Goal: Task Accomplishment & Management: Complete application form

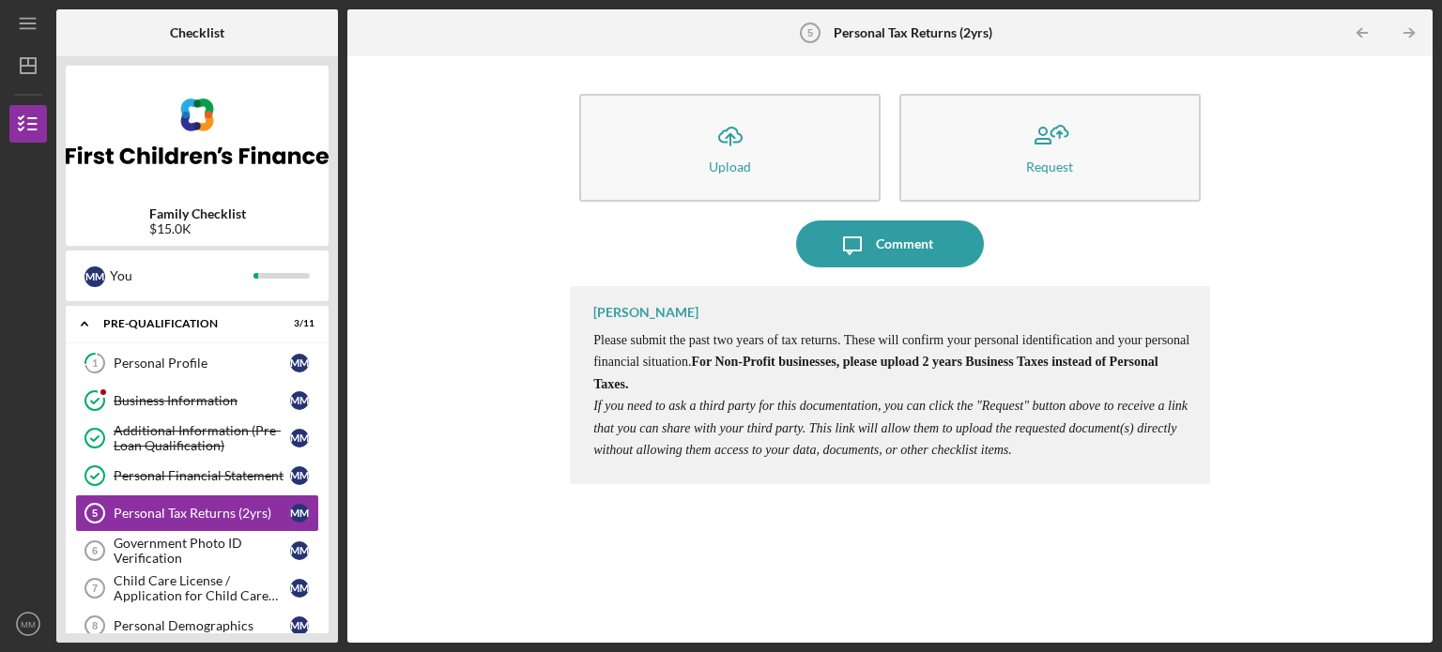
click at [441, 317] on div "Icon/Upload Upload Request Icon/Message Comment [PERSON_NAME] Please submit the…" at bounding box center [890, 350] width 1066 height 568
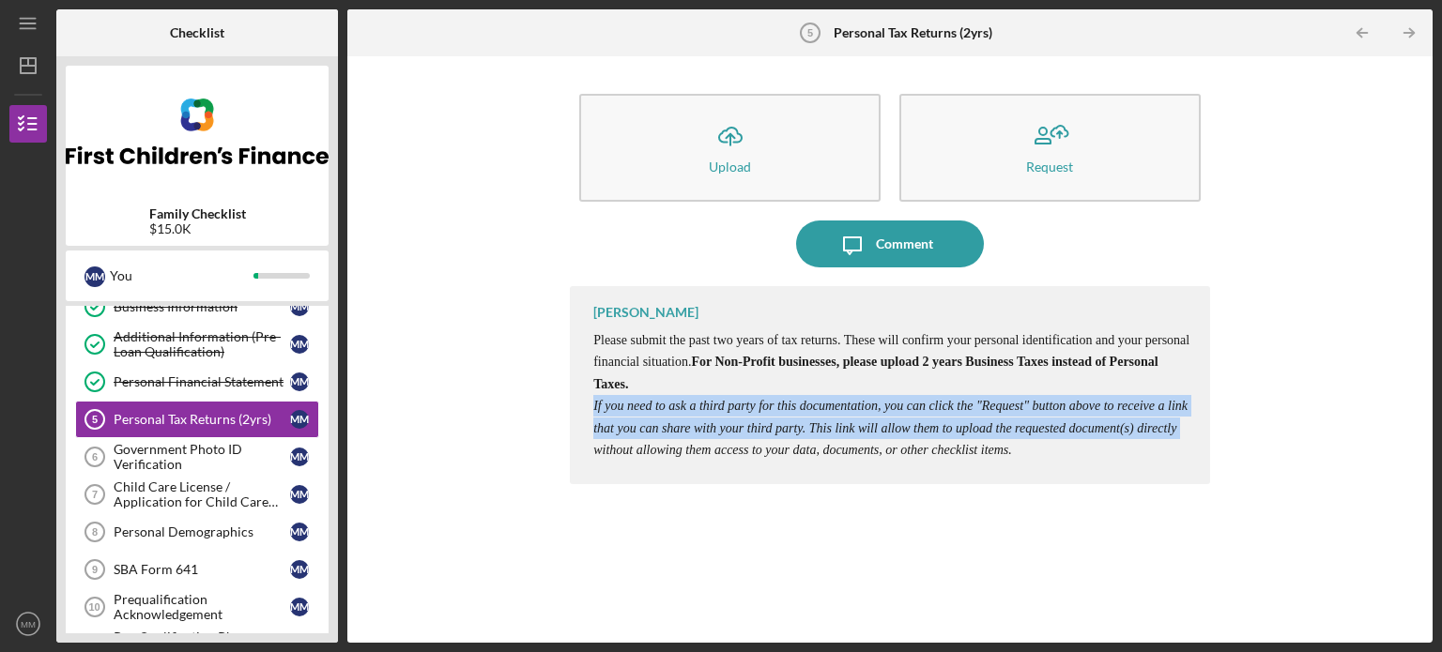
click at [642, 651] on html "Icon/Menu Personal Tax Returns (2yrs) 5 Personal Tax Returns (2yrs) Checklist F…" at bounding box center [721, 326] width 1442 height 652
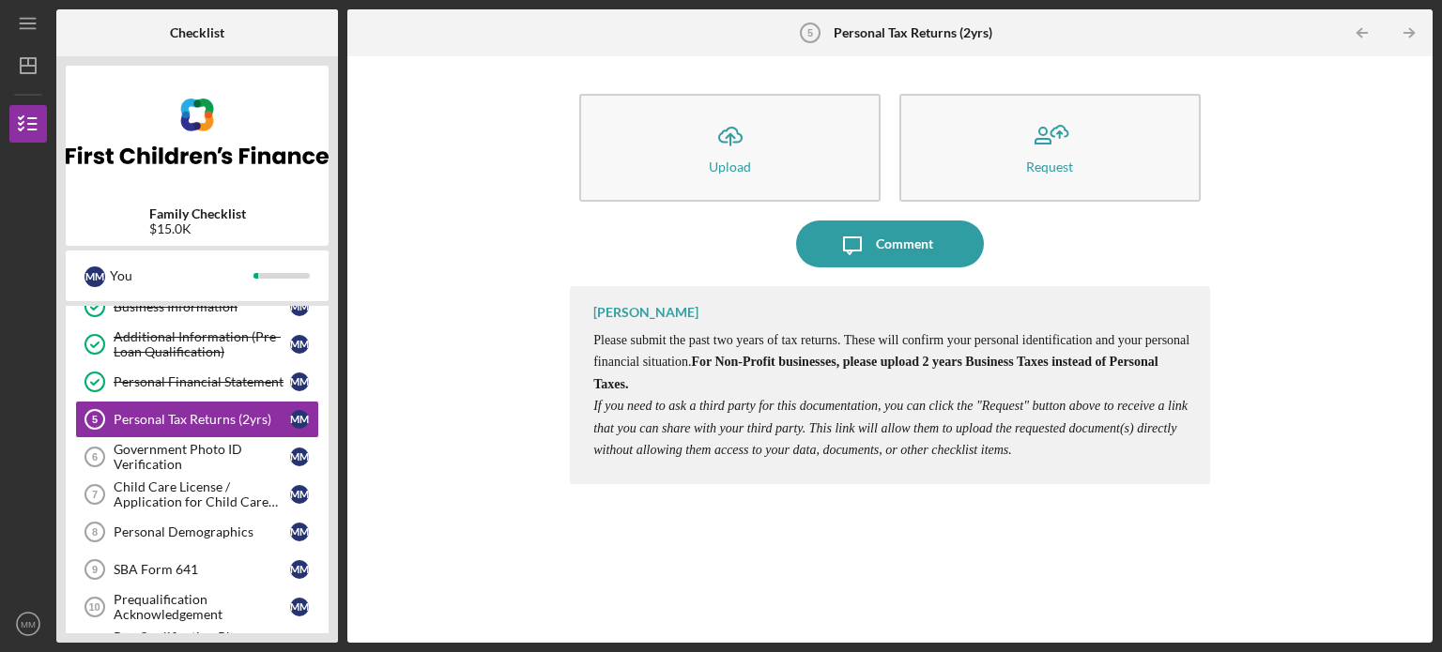
click at [452, 238] on div "Icon/Upload Upload Request Icon/Message Comment [PERSON_NAME] Please submit the…" at bounding box center [890, 350] width 1066 height 568
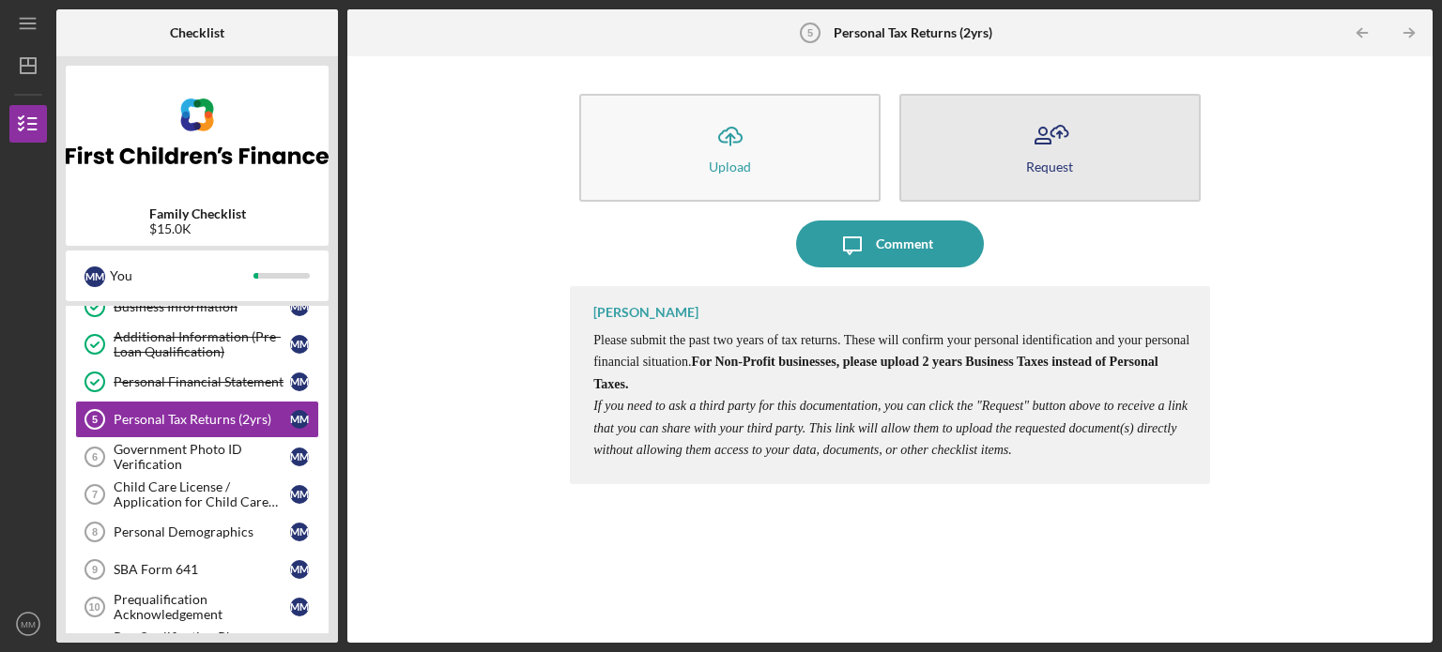
click at [1044, 168] on div "Request" at bounding box center [1049, 167] width 47 height 14
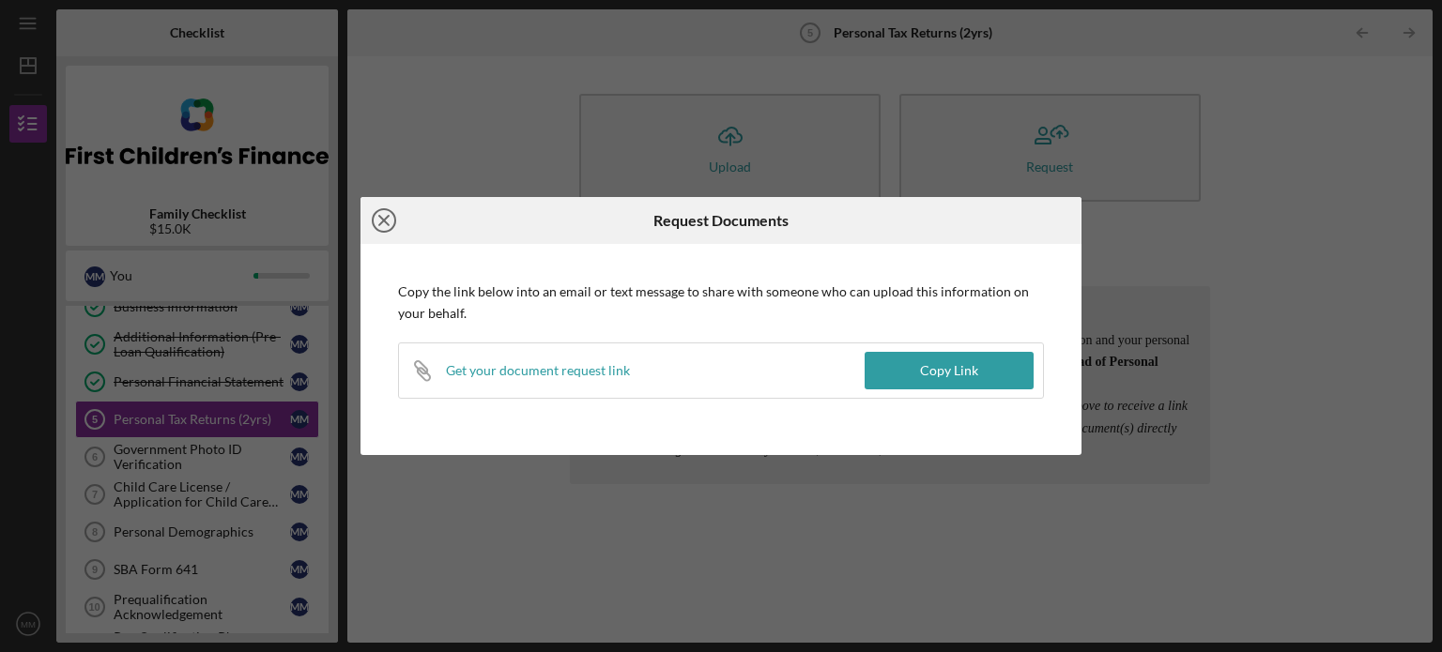
click at [387, 220] on icon "Icon/Close" at bounding box center [383, 220] width 47 height 47
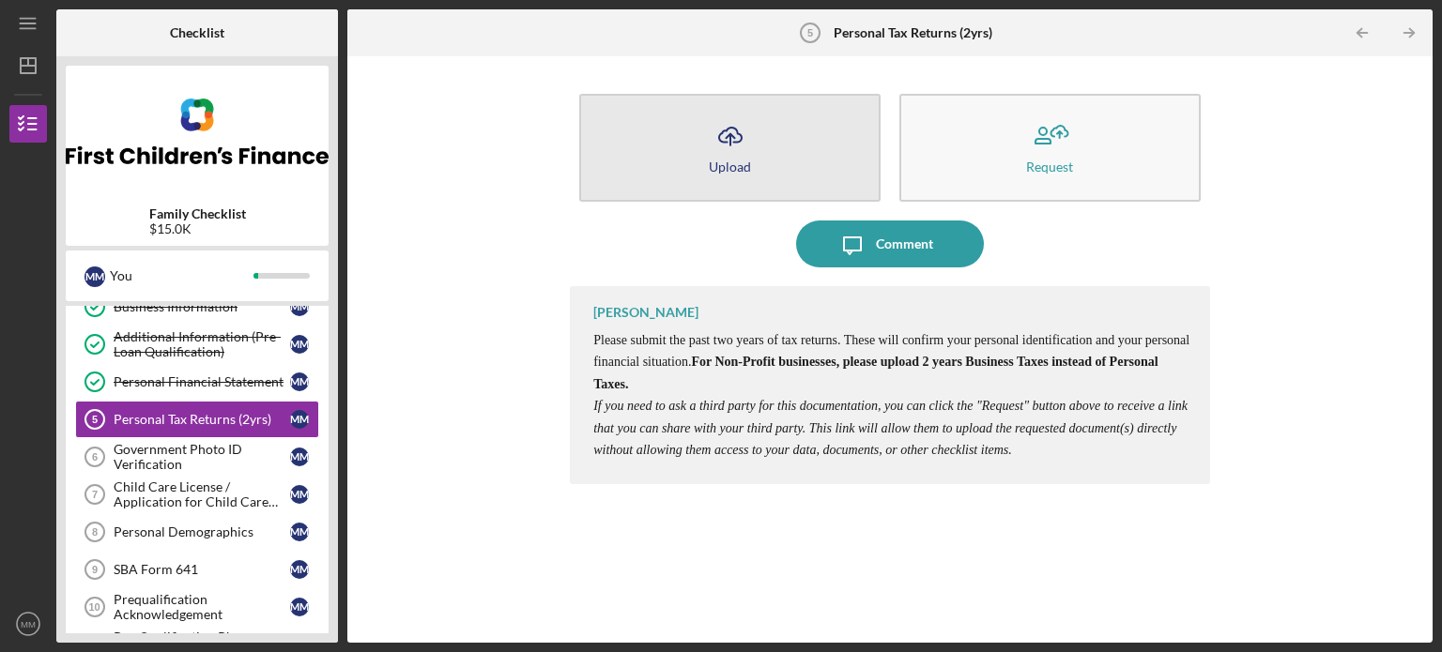
click at [725, 169] on div "Upload" at bounding box center [730, 167] width 42 height 14
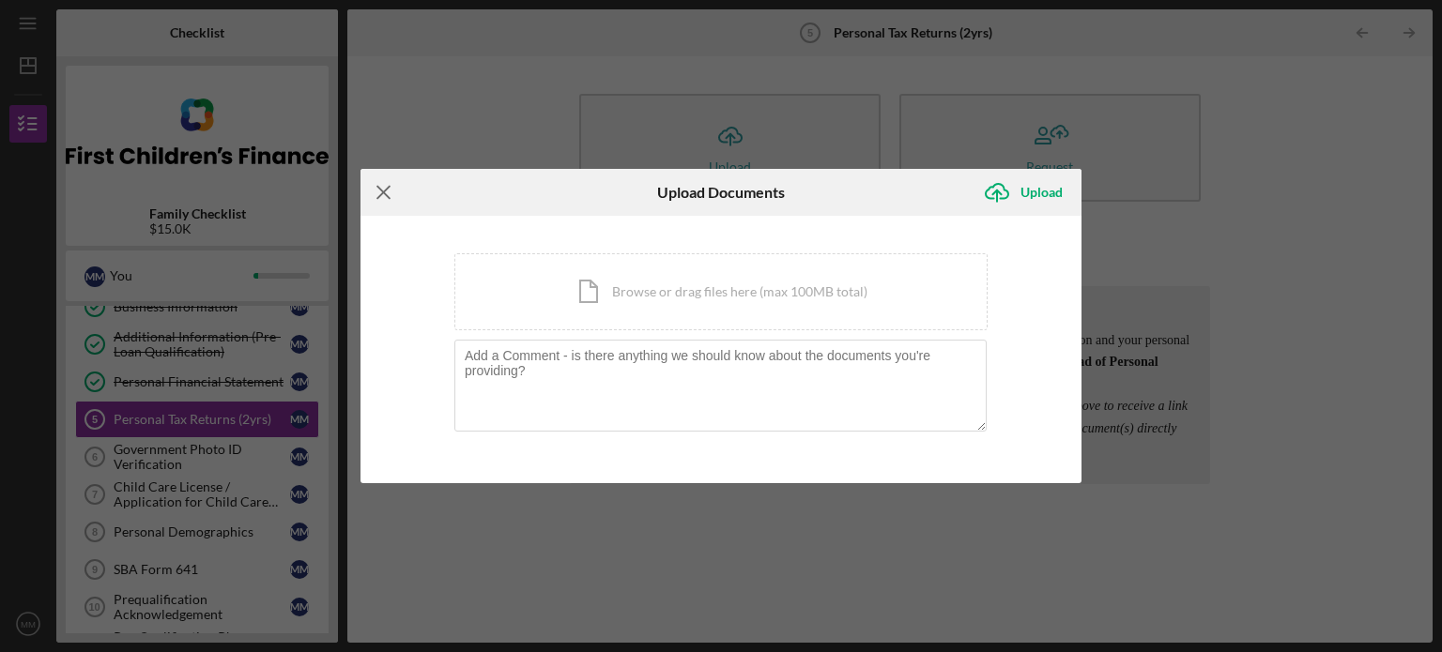
click at [383, 190] on icon "Icon/Menu Close" at bounding box center [383, 192] width 47 height 47
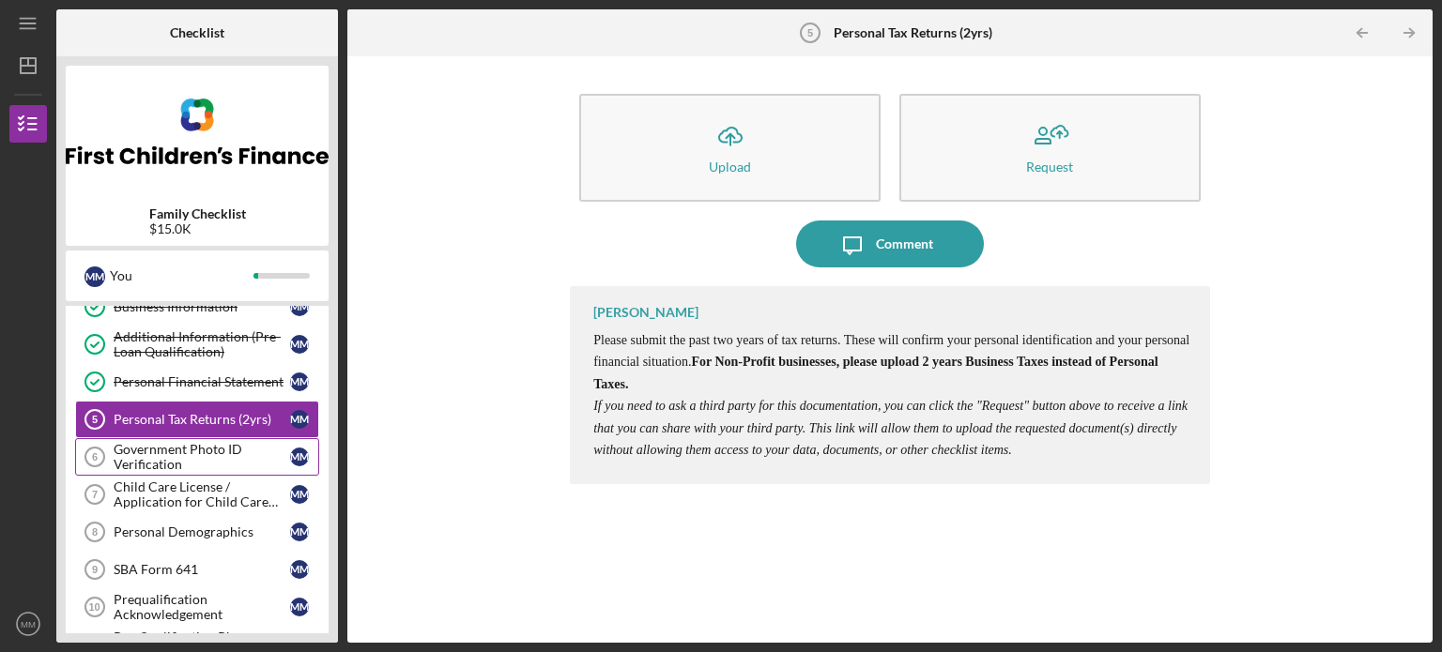
click at [180, 452] on div "Government Photo ID Verification" at bounding box center [202, 457] width 176 height 30
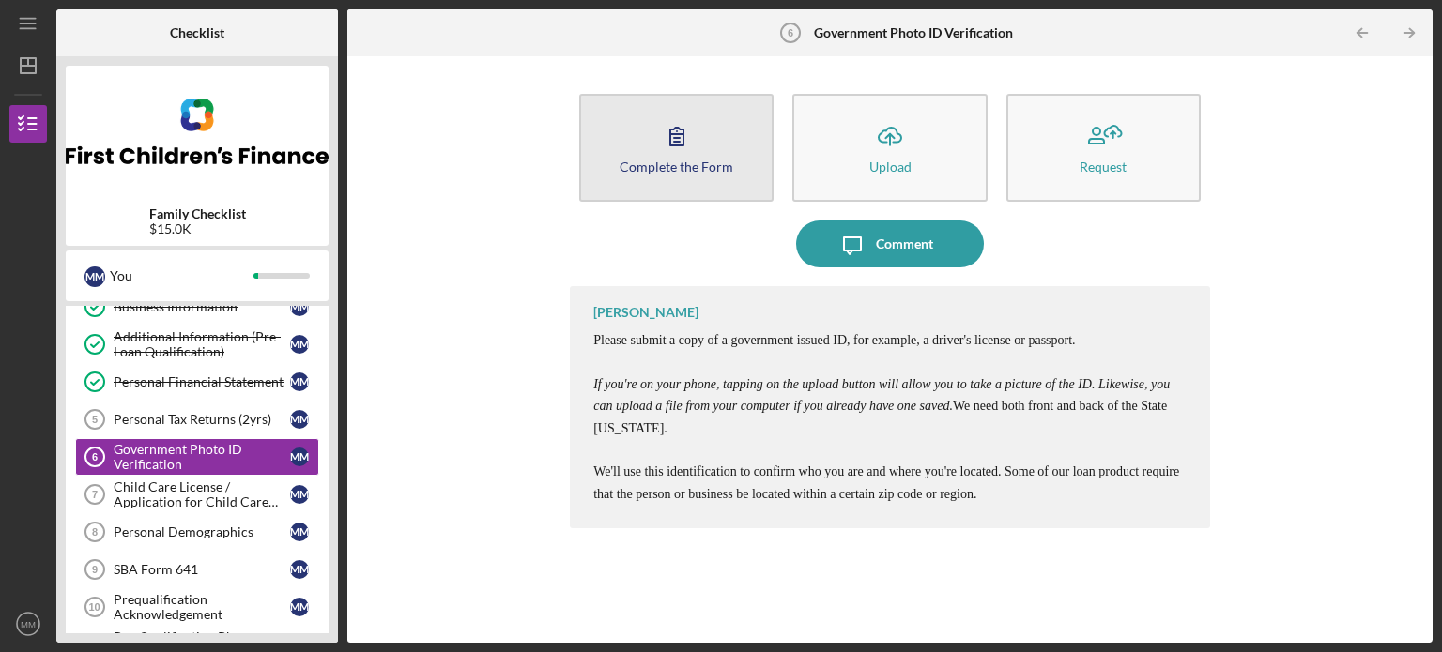
click at [647, 160] on div "Complete the Form" at bounding box center [677, 167] width 114 height 14
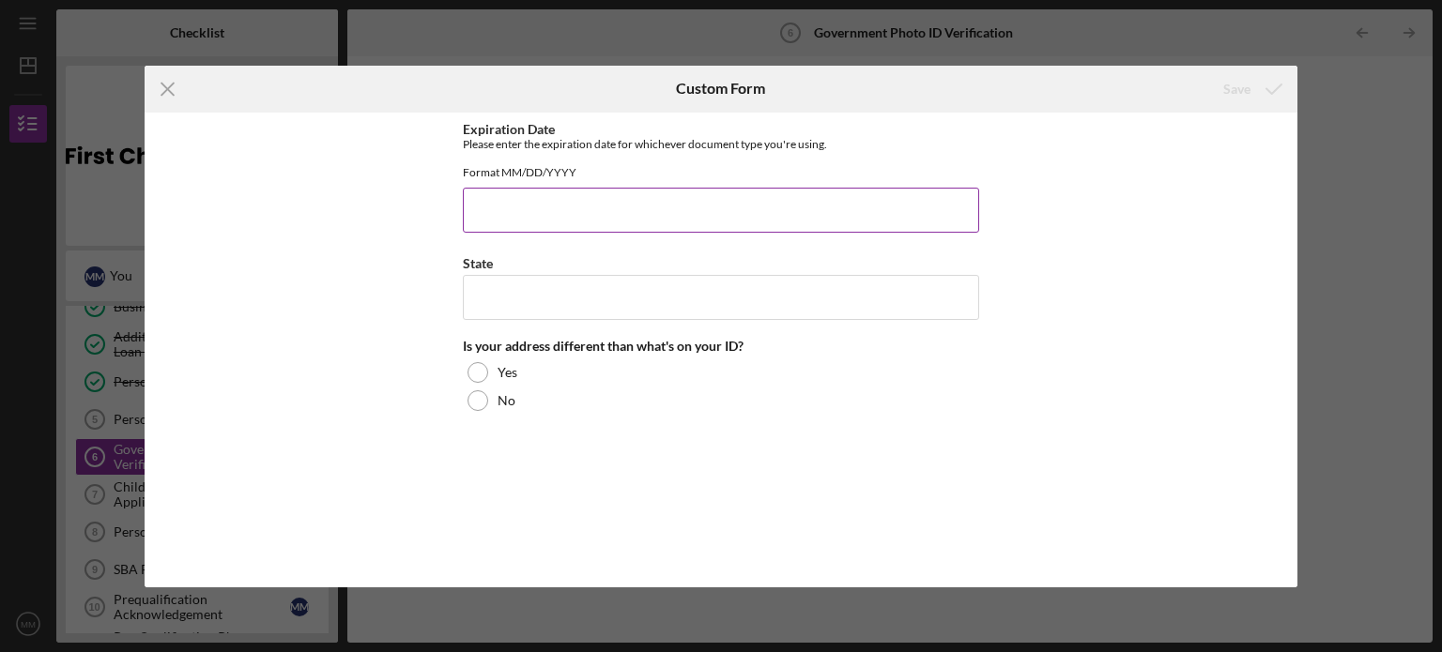
click at [533, 233] on input "Expiration Date" at bounding box center [721, 210] width 516 height 45
type input "08101987"
drag, startPoint x: 578, startPoint y: 292, endPoint x: 576, endPoint y: 302, distance: 10.5
click at [577, 299] on input "State" at bounding box center [721, 297] width 516 height 45
type input "m"
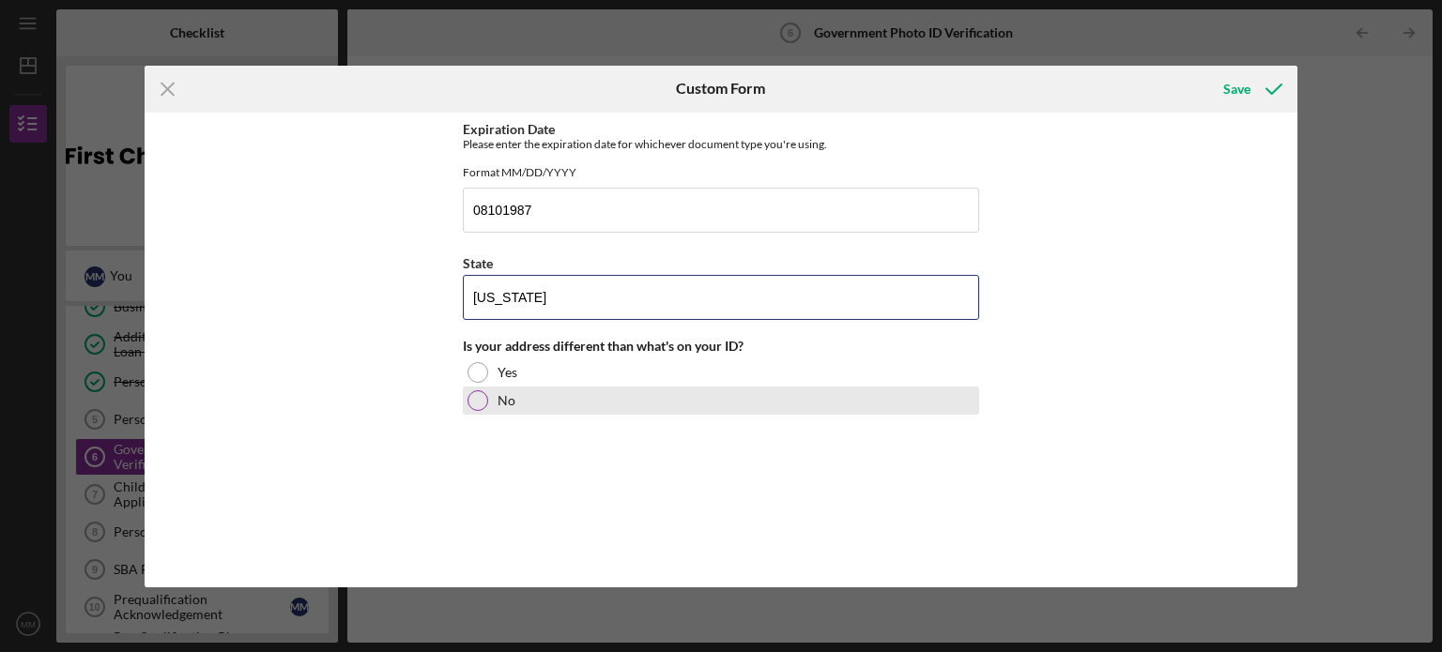
type input "[US_STATE]"
click at [474, 410] on div at bounding box center [477, 401] width 21 height 21
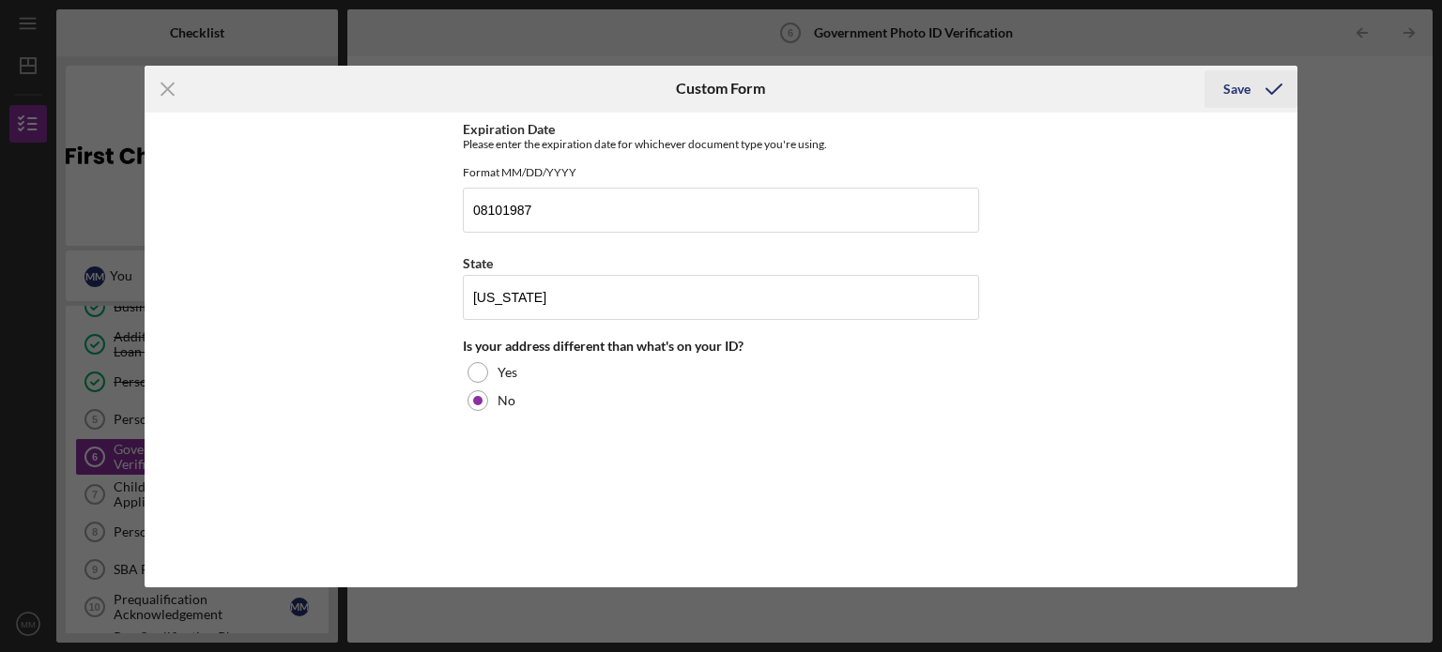
click at [1236, 92] on div "Save" at bounding box center [1236, 89] width 27 height 38
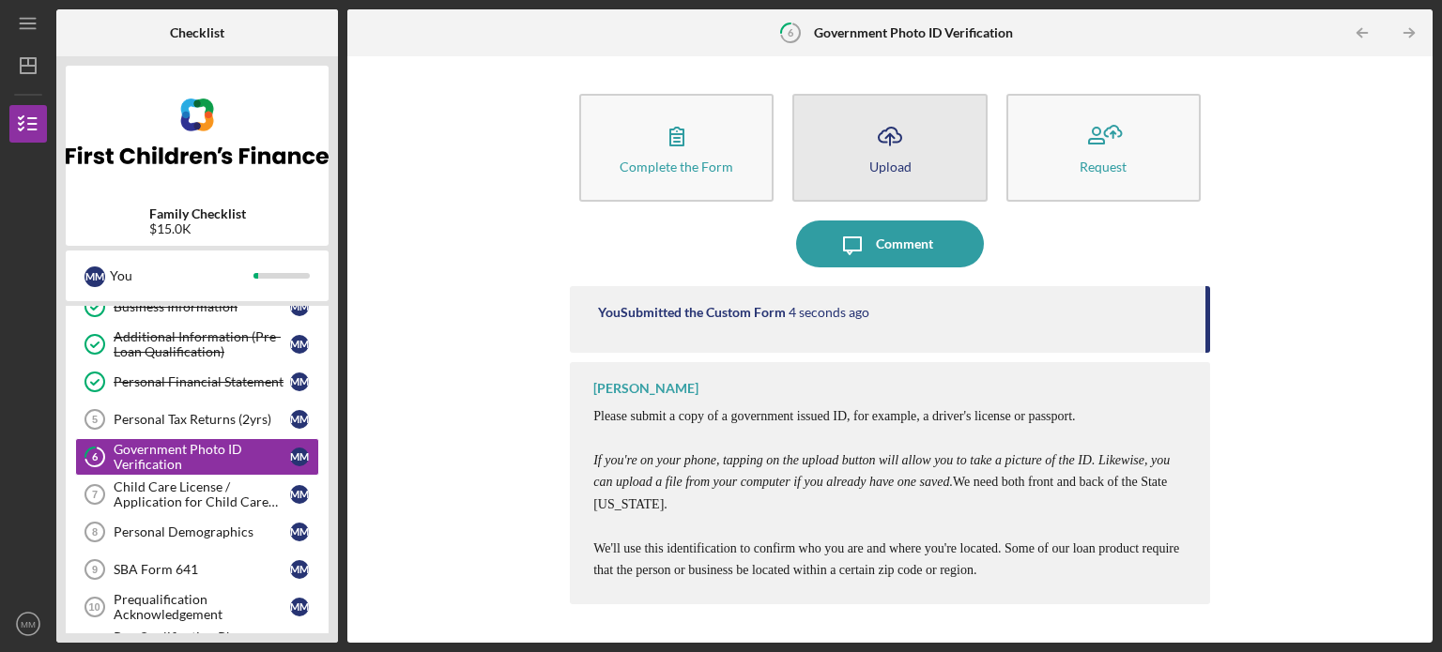
click at [898, 165] on div "Upload" at bounding box center [890, 167] width 42 height 14
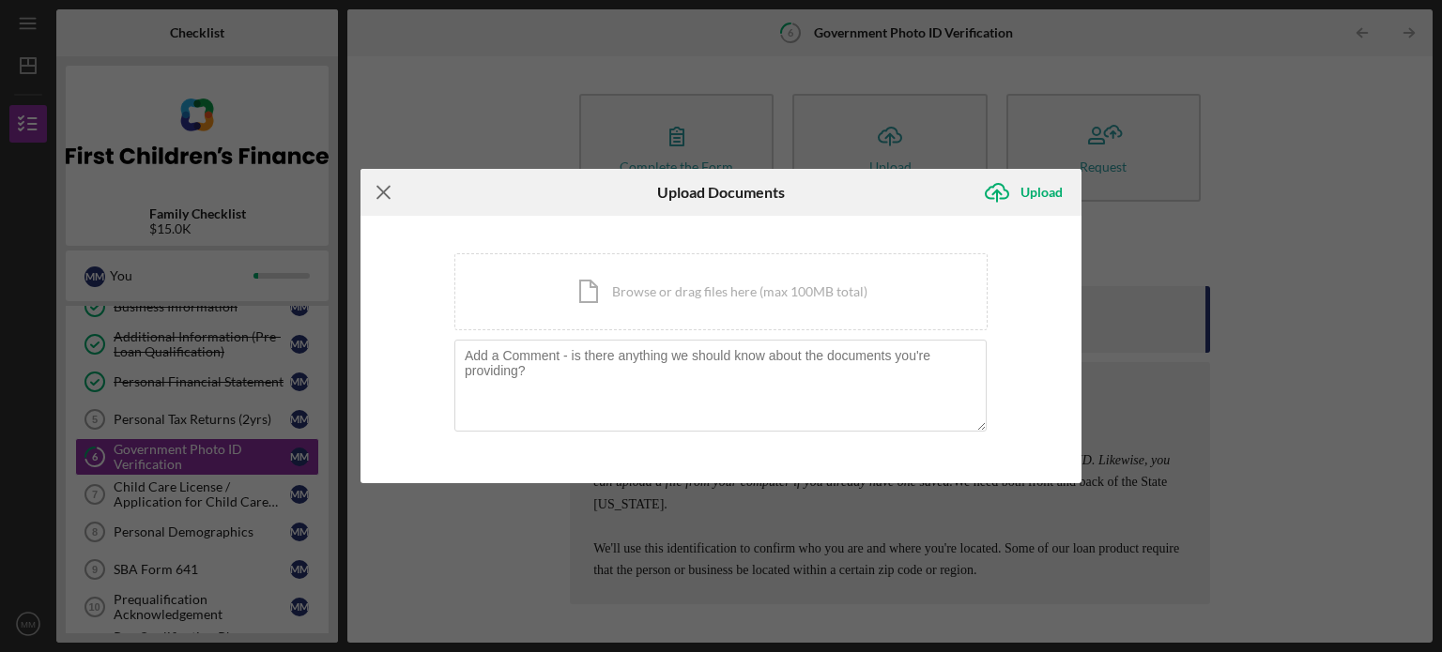
click at [381, 191] on line at bounding box center [383, 192] width 12 height 12
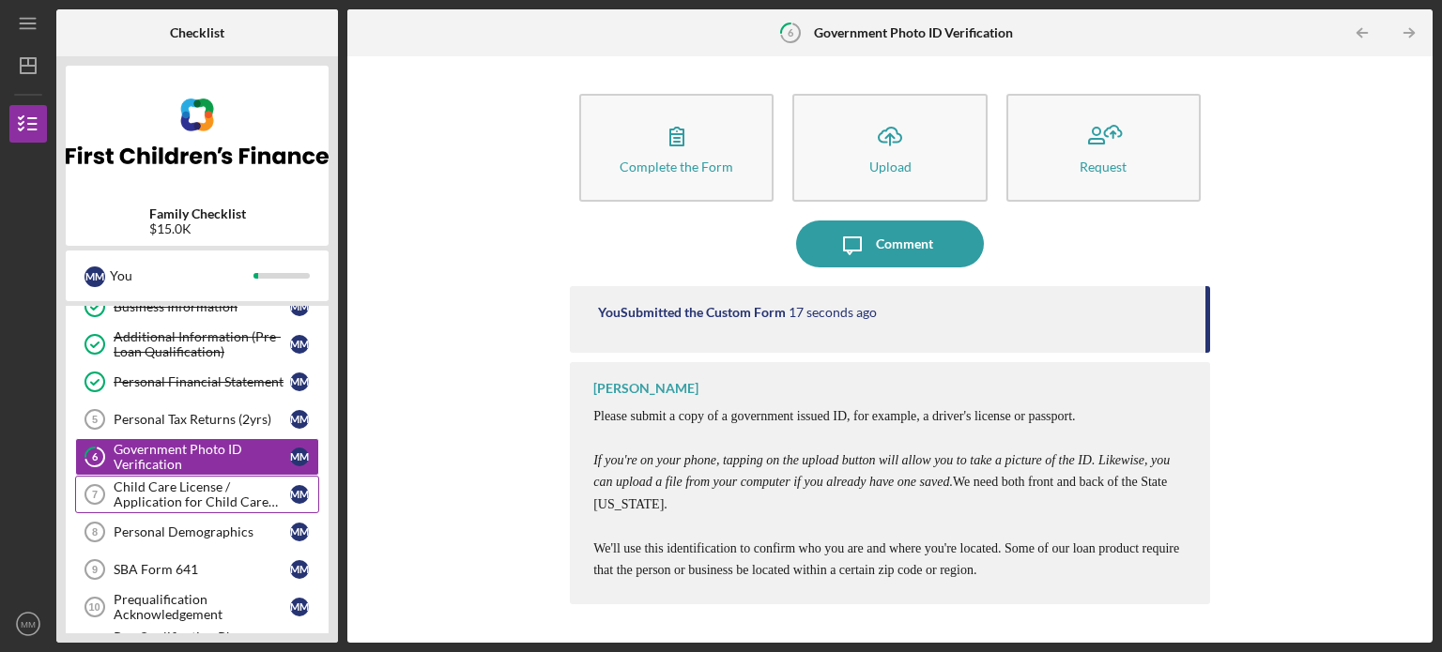
click at [199, 490] on div "Child Care License / Application for Child Care License" at bounding box center [202, 495] width 176 height 30
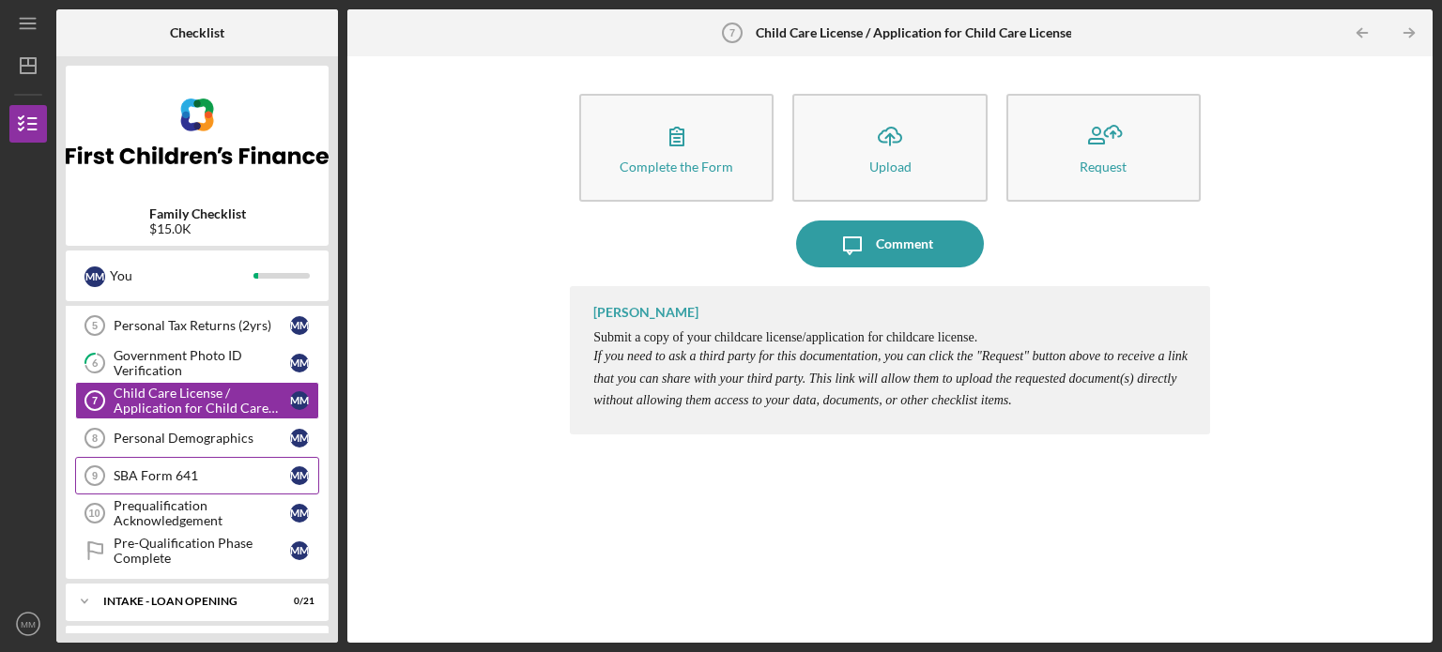
scroll to position [188, 0]
drag, startPoint x: 1205, startPoint y: 530, endPoint x: 1153, endPoint y: 547, distance: 55.2
click at [1205, 530] on div "[PERSON_NAME] Submit a copy of your childcare license/application for childcare…" at bounding box center [890, 450] width 640 height 329
click at [1331, 94] on div "Complete the Form Form Icon/Upload Upload Request Icon/Message Comment [PERSON_…" at bounding box center [890, 350] width 1066 height 568
